Goal: Task Accomplishment & Management: Complete application form

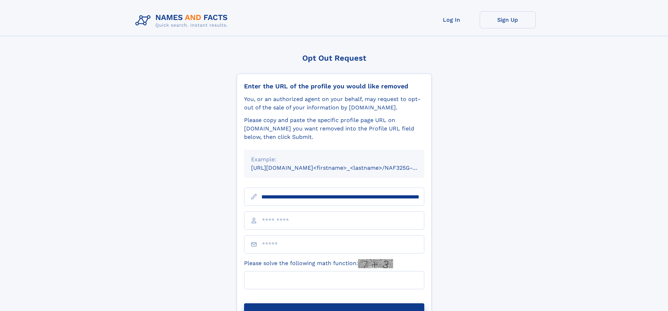
scroll to position [0, 96]
type input "**********"
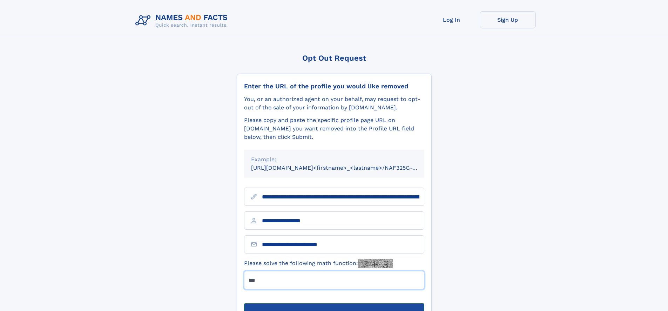
type input "***"
click at [334, 303] on button "Submit Opt Out Request" at bounding box center [334, 314] width 180 height 22
